Goal: Obtain resource: Download file/media

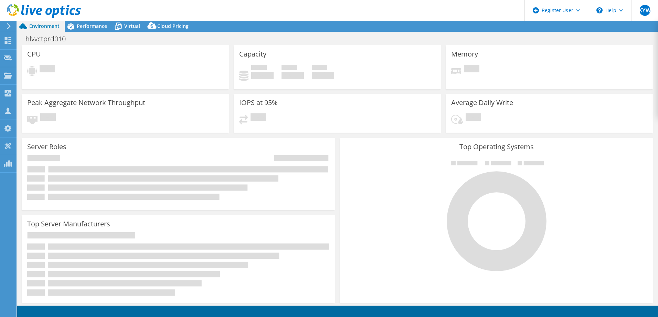
select select "Singapore"
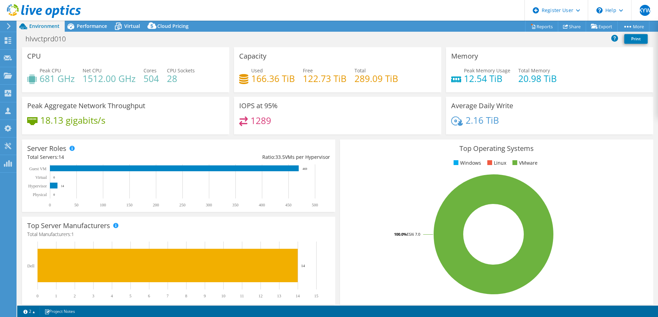
click at [10, 26] on icon at bounding box center [8, 26] width 5 height 6
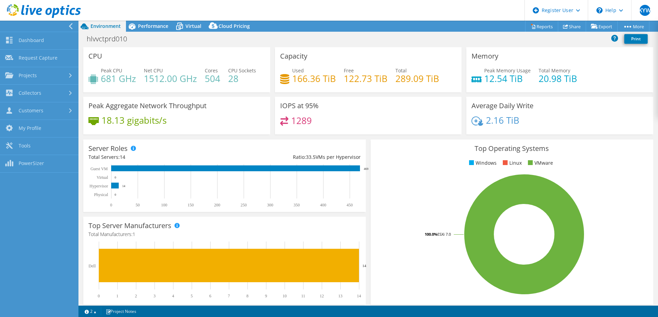
click at [29, 39] on link "Dashboard" at bounding box center [39, 41] width 78 height 18
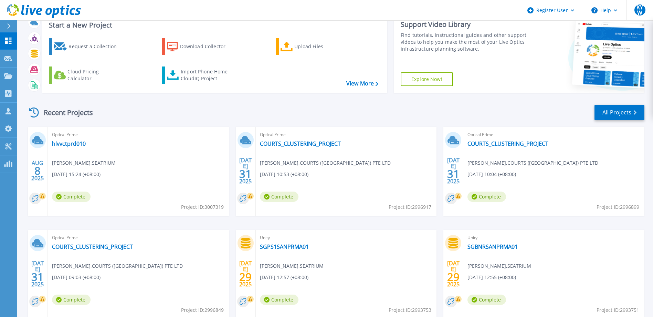
scroll to position [34, 0]
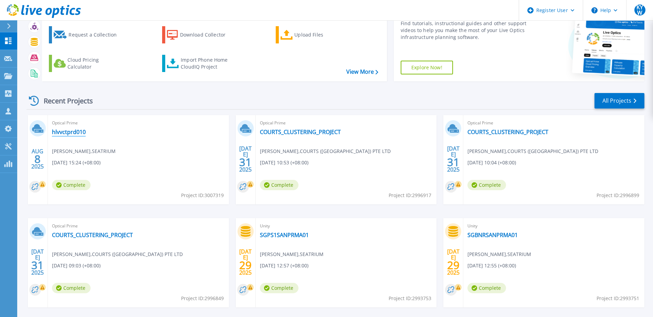
click at [76, 134] on link "hlvvctprd010" at bounding box center [69, 131] width 34 height 7
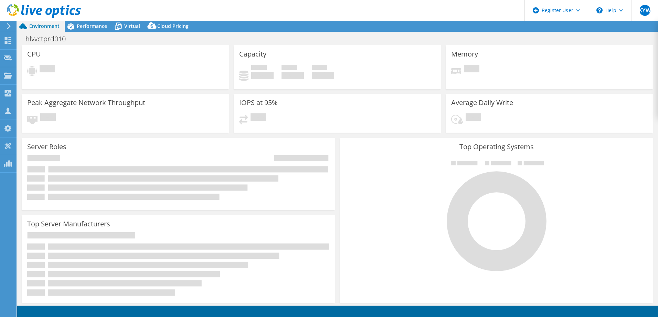
select select "USD"
select select "Singapore"
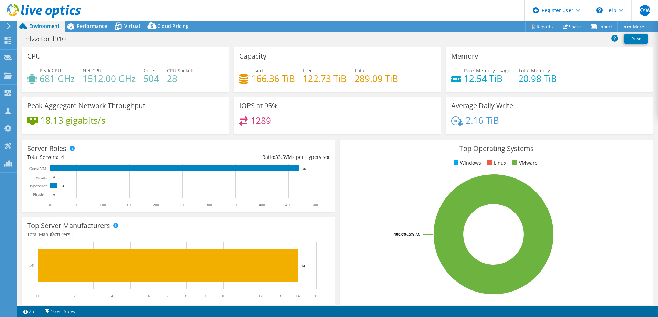
click at [92, 24] on span "Performance" at bounding box center [92, 26] width 30 height 7
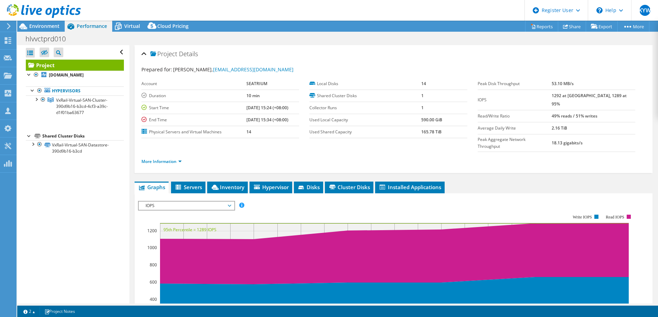
click at [34, 145] on div at bounding box center [32, 143] width 7 height 7
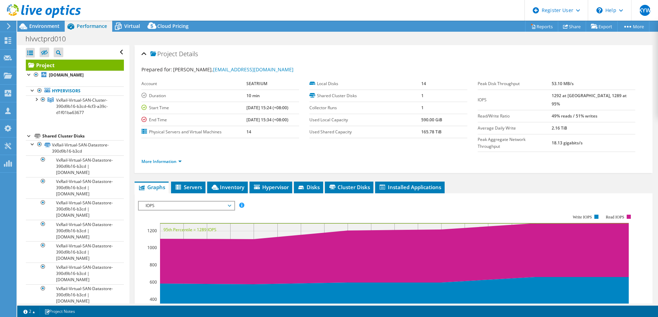
click at [35, 101] on div at bounding box center [36, 98] width 7 height 7
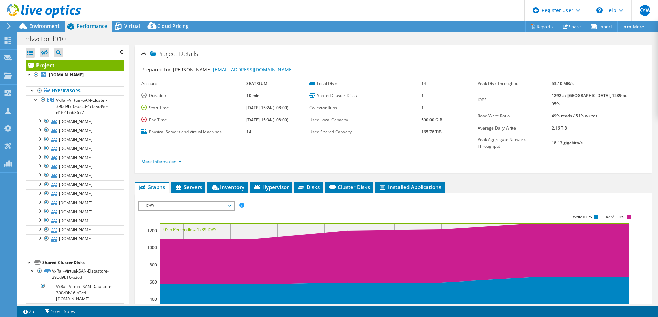
click at [191, 183] on span "Servers" at bounding box center [188, 186] width 28 height 7
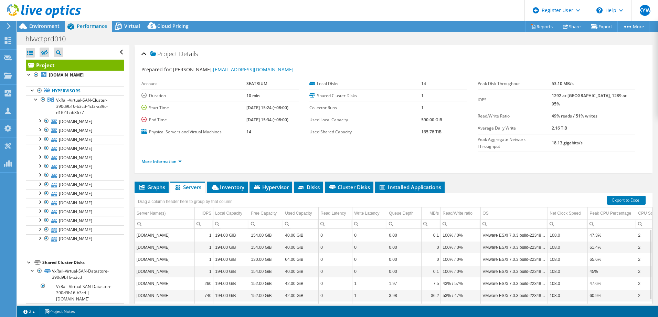
scroll to position [49, 0]
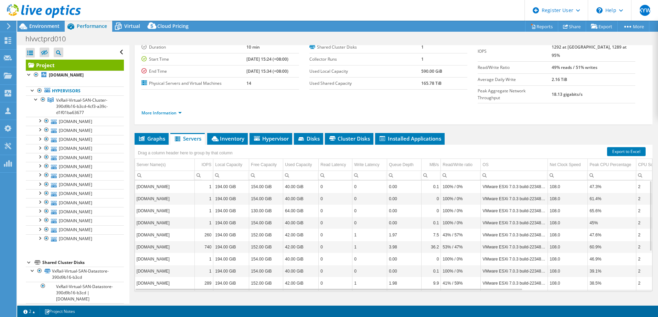
click at [527, 277] on td "VMware ESXi 7.0.3 build-22348816" at bounding box center [514, 283] width 67 height 12
drag, startPoint x: 450, startPoint y: 272, endPoint x: 502, endPoint y: 274, distance: 52.3
click at [502, 274] on div "hlvxrhprd018.sembmarine.com 1 194.00 GiB 154.00 GiB 40.00 GiB 0 0 0.00 0.1 100%…" at bounding box center [393, 235] width 517 height 110
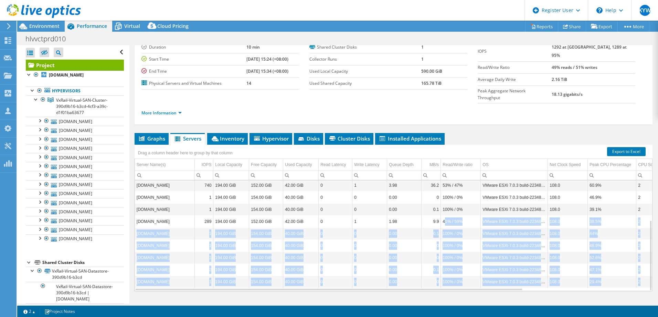
drag, startPoint x: 515, startPoint y: 264, endPoint x: 515, endPoint y: 260, distance: 3.8
click at [515, 275] on td "VMware ESXi 7.0.3 build-22348816" at bounding box center [514, 281] width 67 height 12
click at [565, 215] on td "108.0" at bounding box center [568, 221] width 40 height 12
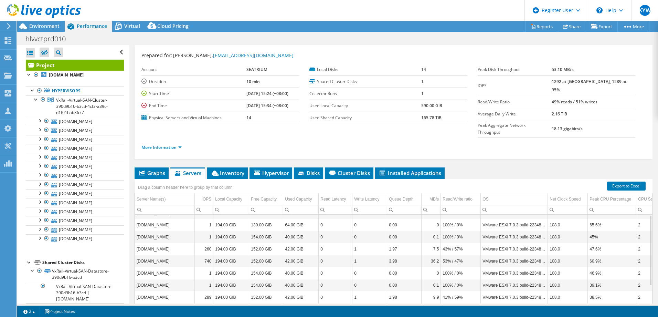
scroll to position [0, 0]
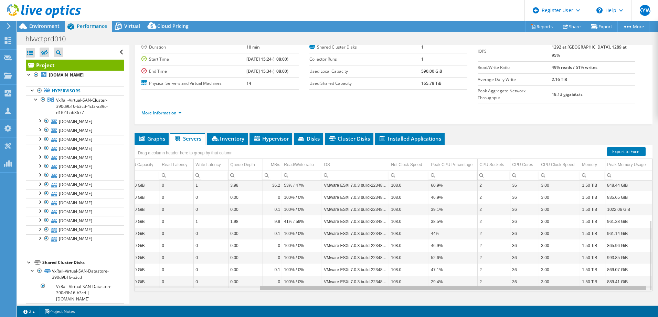
drag, startPoint x: 452, startPoint y: 276, endPoint x: 589, endPoint y: 279, distance: 136.6
click at [589, 279] on body "KYW Dell User Keat Yeong Wong Keat.Yeong.W@dell.com Dell My Profile Log Out \n …" at bounding box center [329, 158] width 658 height 317
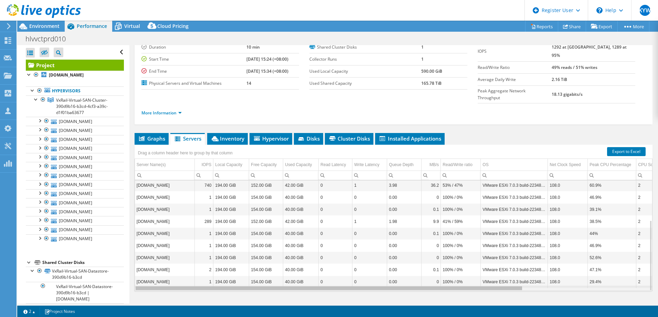
drag, startPoint x: 321, startPoint y: 275, endPoint x: 171, endPoint y: 269, distance: 150.1
click at [171, 269] on body "KYW Dell User Keat Yeong Wong Keat.Yeong.W@dell.com Dell My Profile Log Out \n …" at bounding box center [329, 158] width 658 height 317
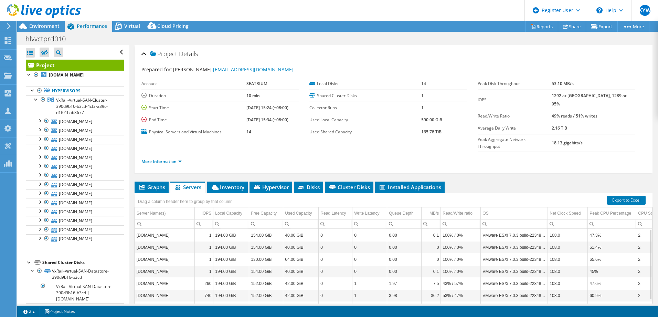
click at [226, 183] on span "Inventory" at bounding box center [228, 186] width 34 height 7
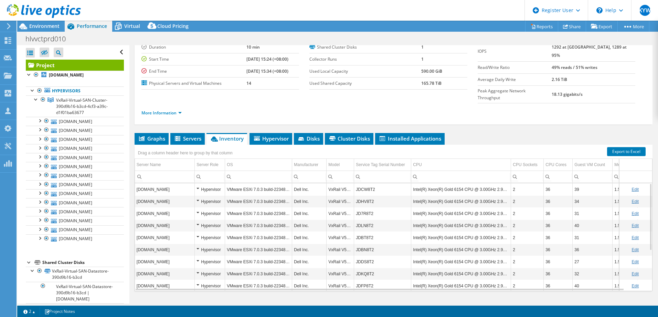
click at [261, 135] on span "Hypervisor" at bounding box center [271, 138] width 36 height 7
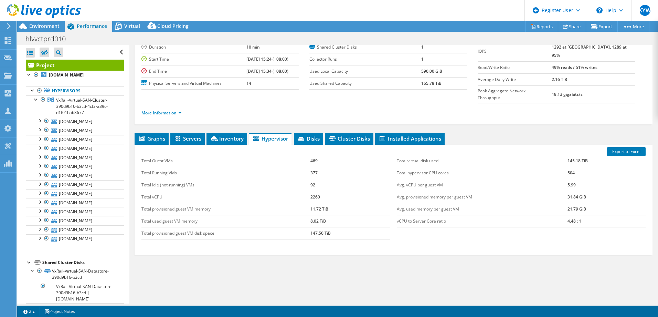
click at [301, 137] on icon at bounding box center [301, 138] width 6 height 3
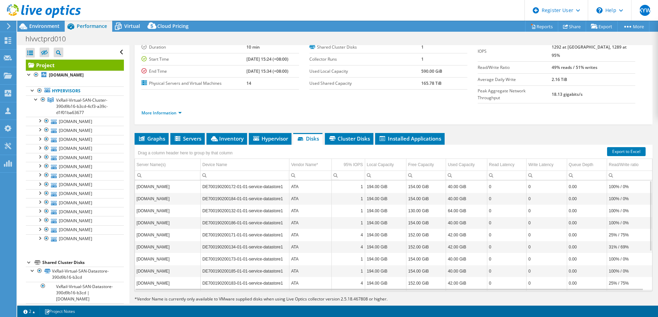
click at [342, 135] on span "Cluster Disks" at bounding box center [349, 138] width 42 height 7
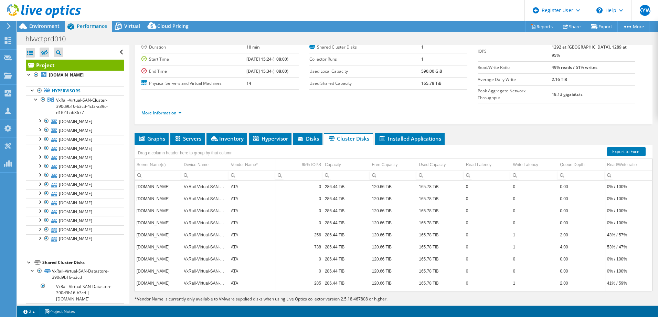
click at [397, 135] on span "Installed Applications" at bounding box center [409, 138] width 63 height 7
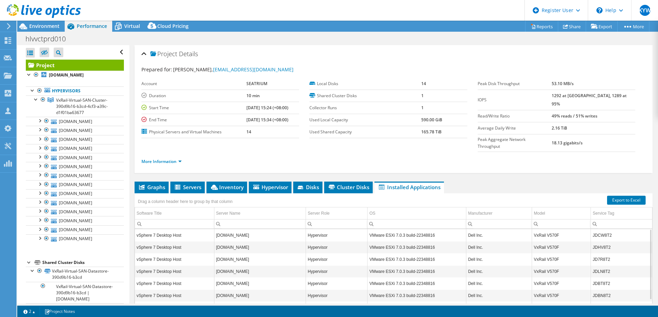
click at [121, 29] on icon at bounding box center [118, 26] width 12 height 12
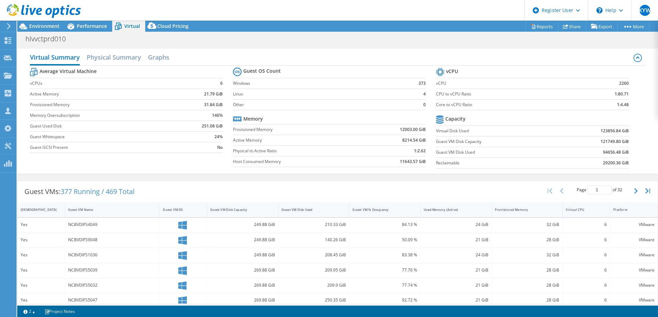
click at [164, 21] on div "Cloud Pricing" at bounding box center [169, 26] width 49 height 11
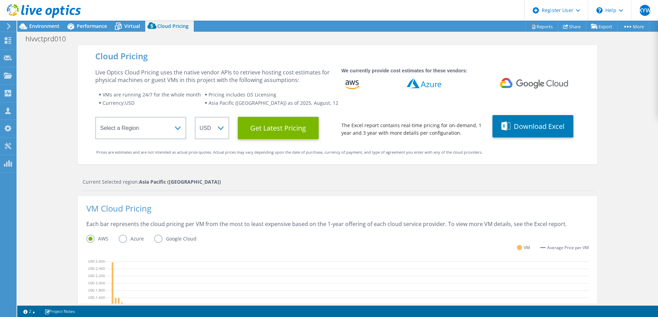
click at [133, 24] on span "Virtual" at bounding box center [132, 26] width 16 height 7
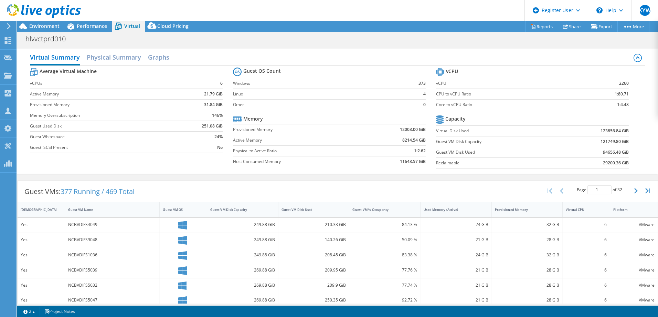
click at [97, 29] on span "Performance" at bounding box center [92, 26] width 30 height 7
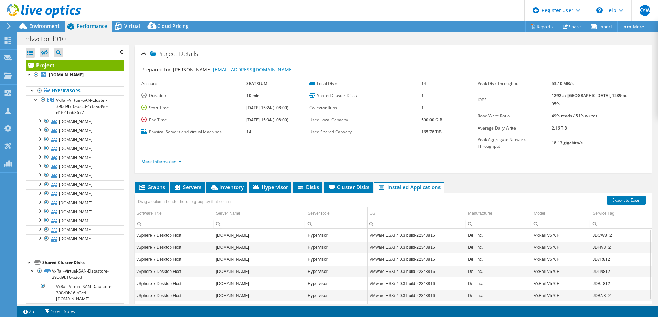
click at [49, 26] on span "Environment" at bounding box center [44, 26] width 30 height 7
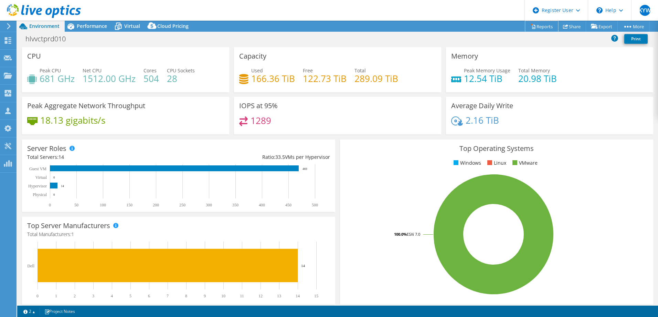
click at [545, 26] on link "Reports" at bounding box center [541, 26] width 33 height 11
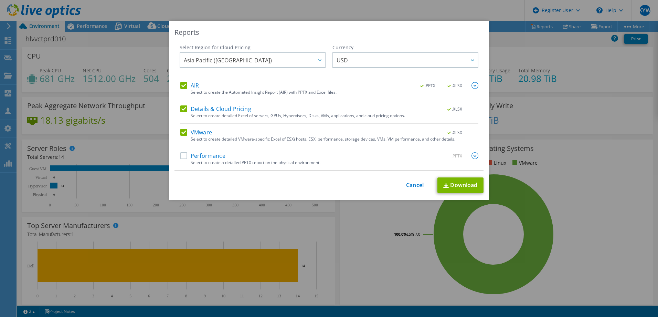
click at [451, 194] on div "Reports Select Region for Cloud Pricing Asia Pacific (Hong Kong) Asia Pacific (…" at bounding box center [328, 110] width 319 height 179
click at [451, 188] on link "Download" at bounding box center [460, 184] width 46 height 15
click at [555, 167] on div "Reports Select Region for Cloud Pricing Asia Pacific (Hong Kong) Asia Pacific (…" at bounding box center [329, 158] width 658 height 275
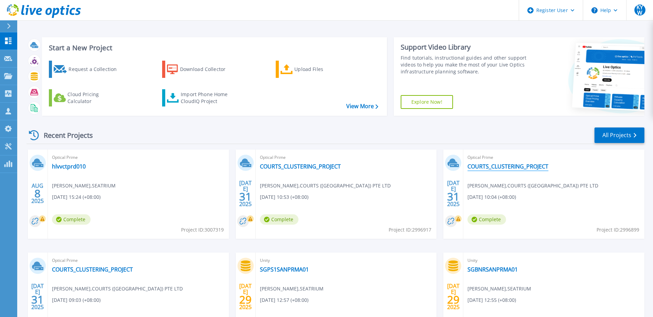
click at [485, 167] on link "COURTS_CLUSTERING_PROJECT" at bounding box center [507, 166] width 81 height 7
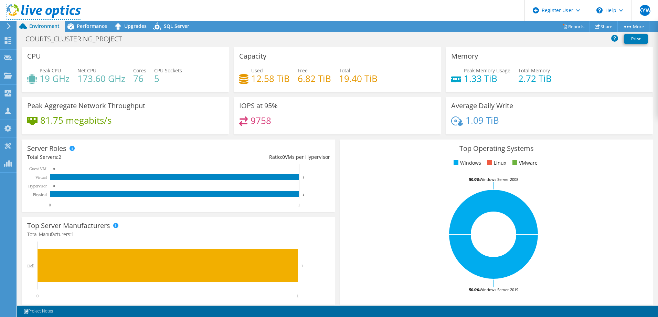
click at [37, 15] on icon at bounding box center [44, 11] width 74 height 14
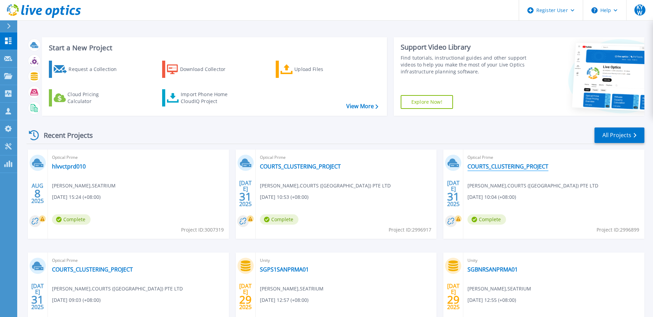
click at [524, 169] on link "COURTS_CLUSTERING_PROJECT" at bounding box center [507, 166] width 81 height 7
